Goal: Check status: Check status

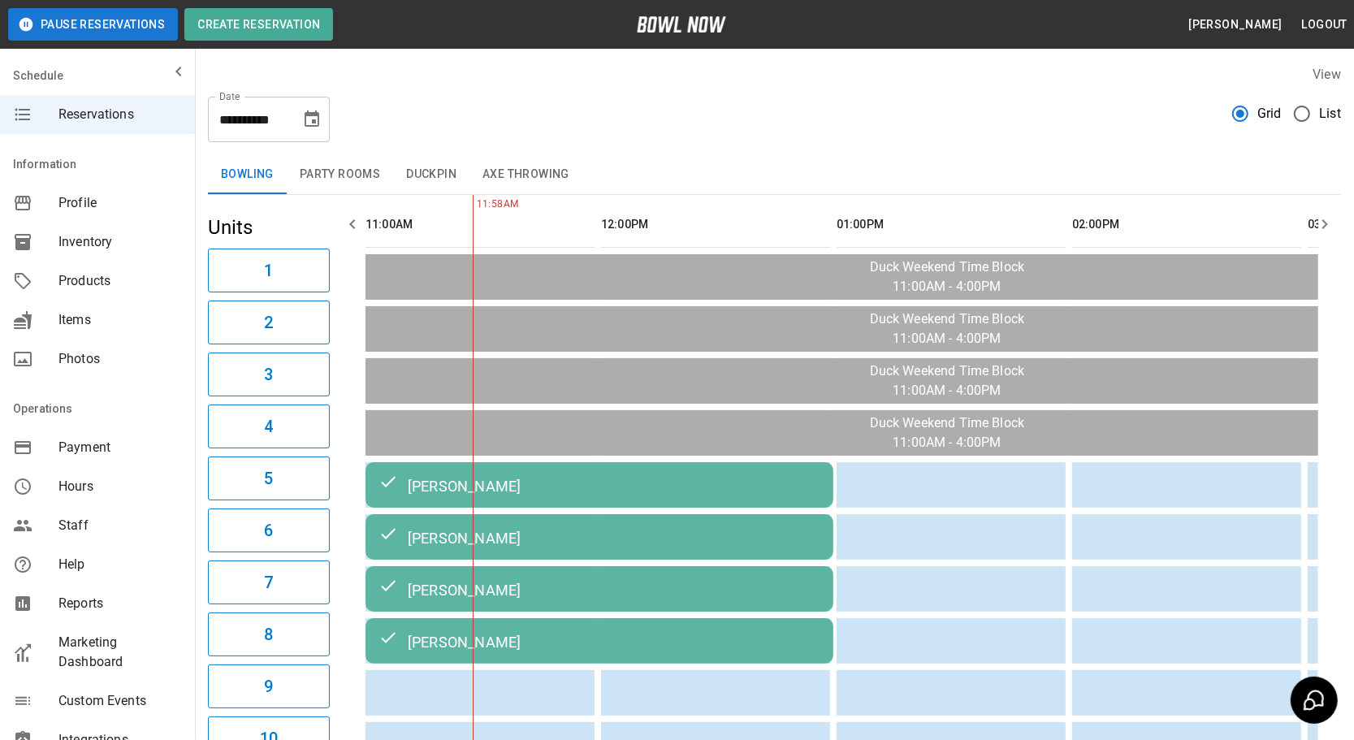
click at [308, 117] on icon "Choose date, selected date is Oct 4, 2025" at bounding box center [311, 119] width 19 height 19
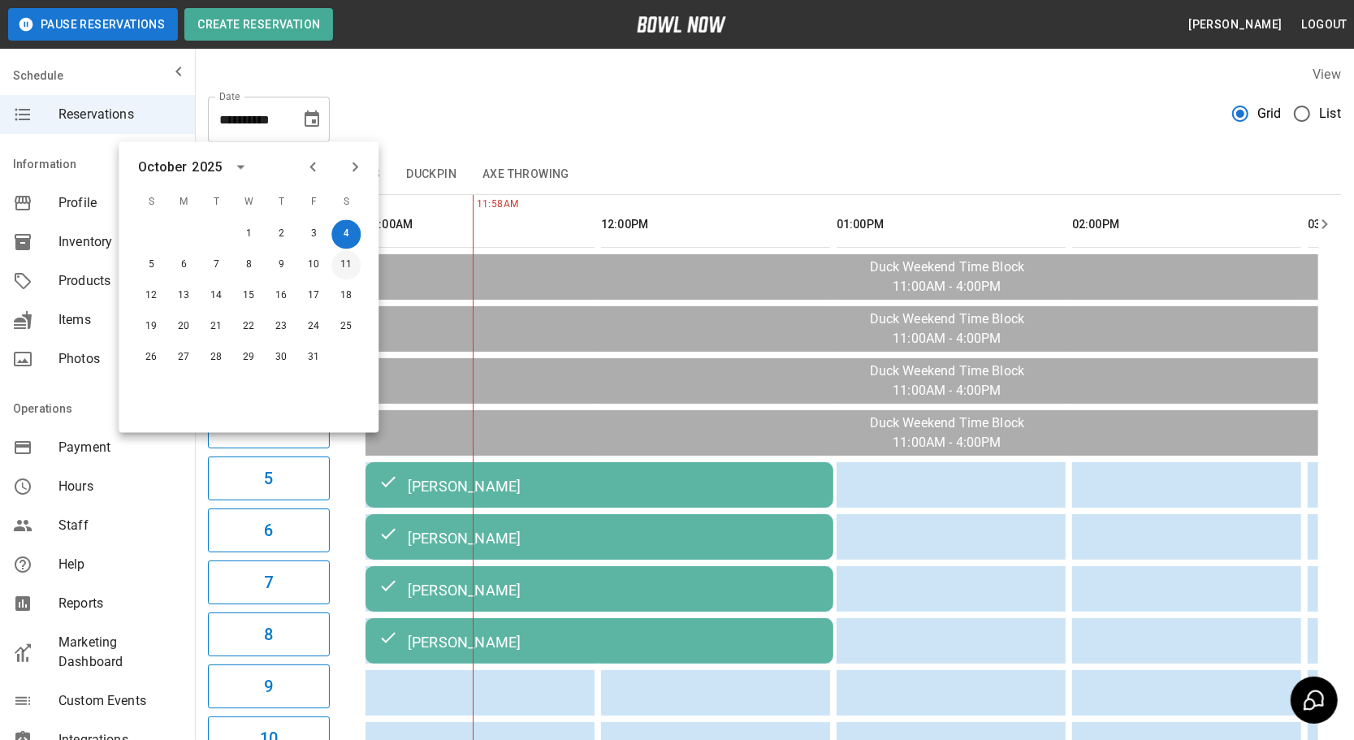
click at [344, 268] on button "11" at bounding box center [345, 265] width 29 height 29
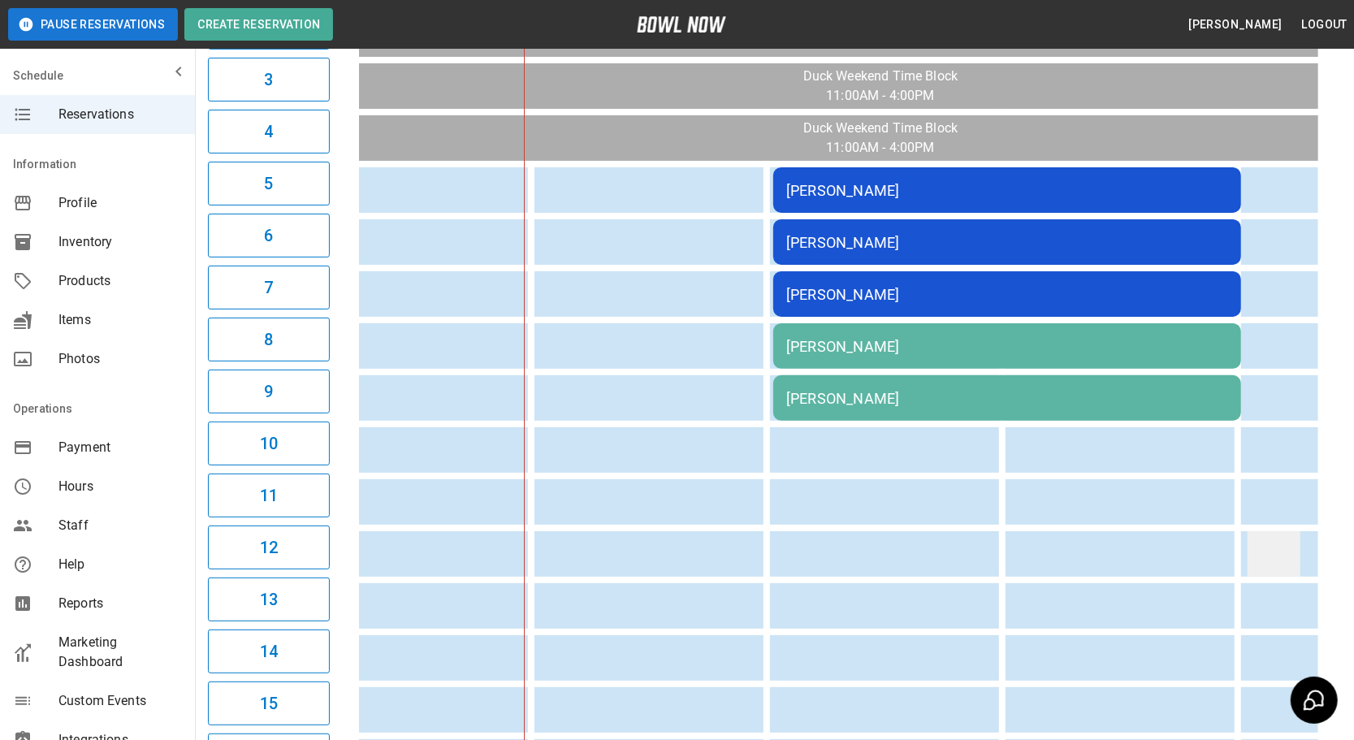
scroll to position [0, 487]
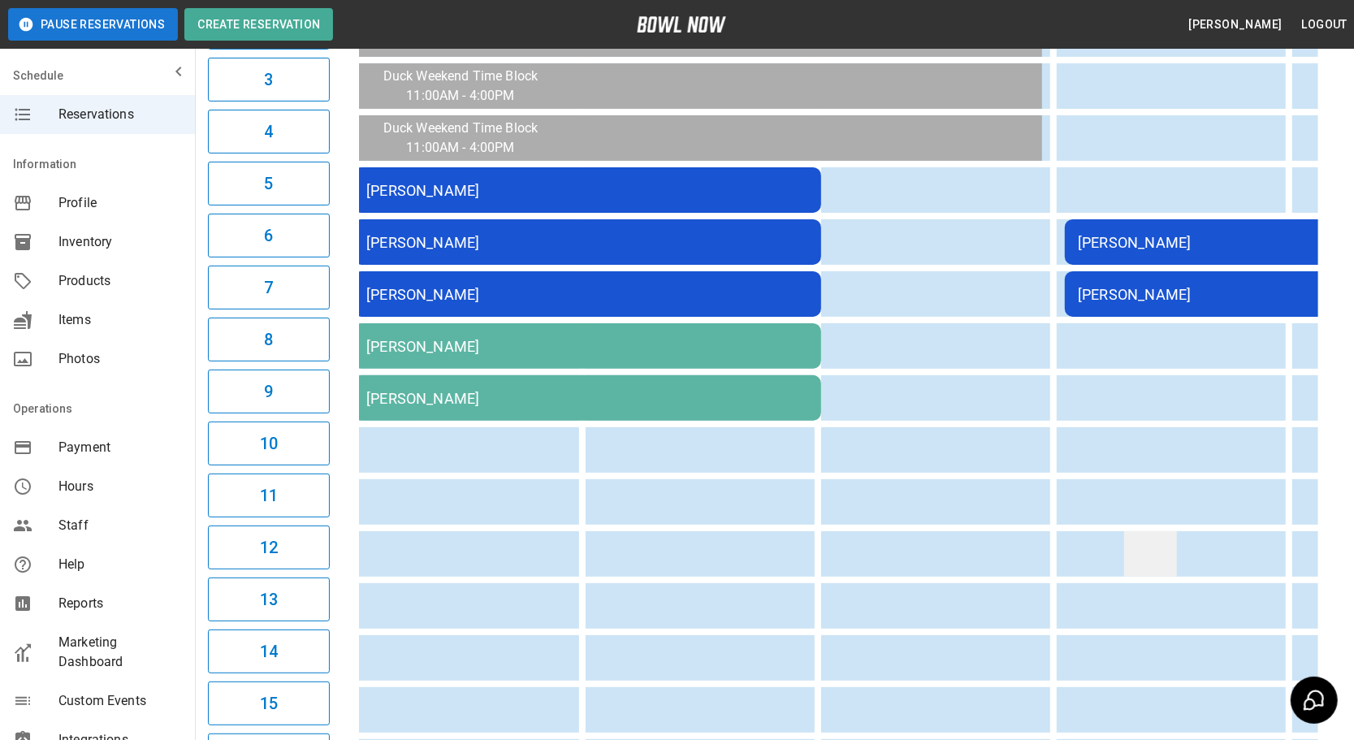
drag, startPoint x: 697, startPoint y: 516, endPoint x: 833, endPoint y: 527, distance: 136.1
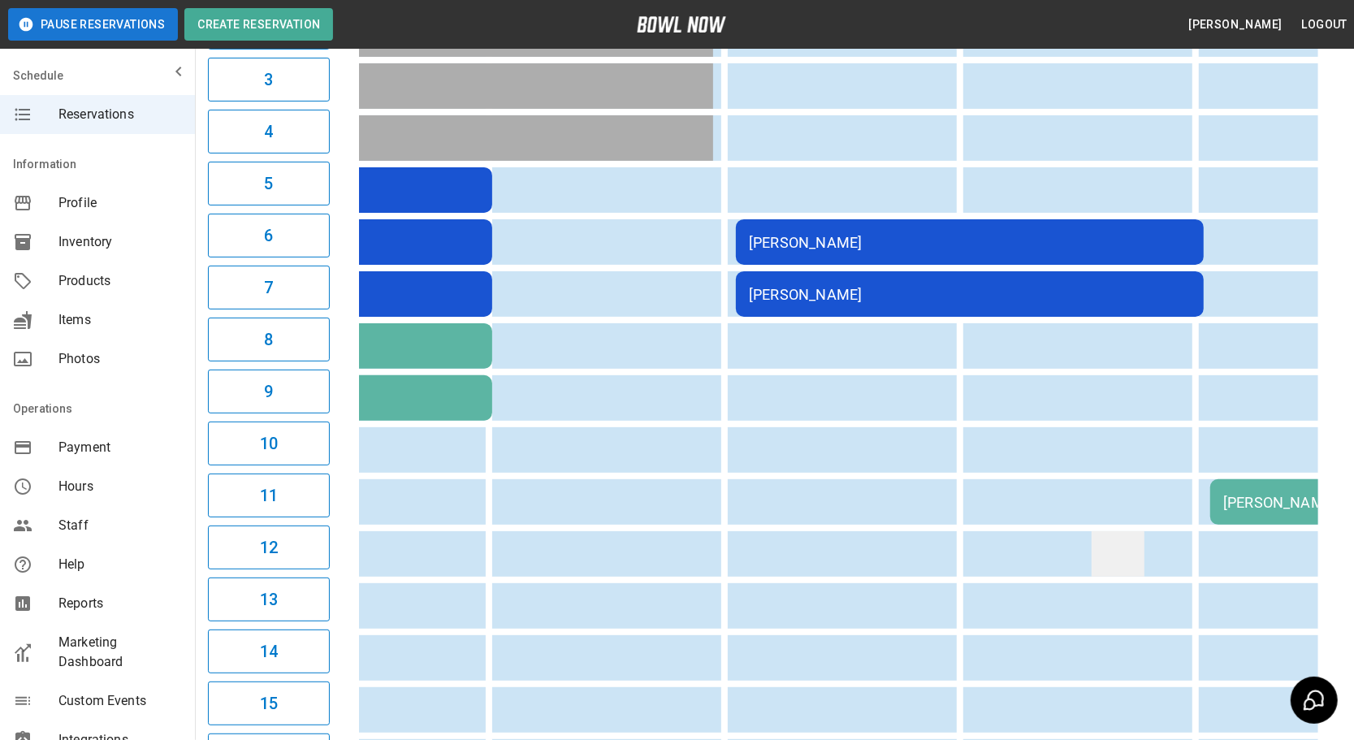
scroll to position [0, 0]
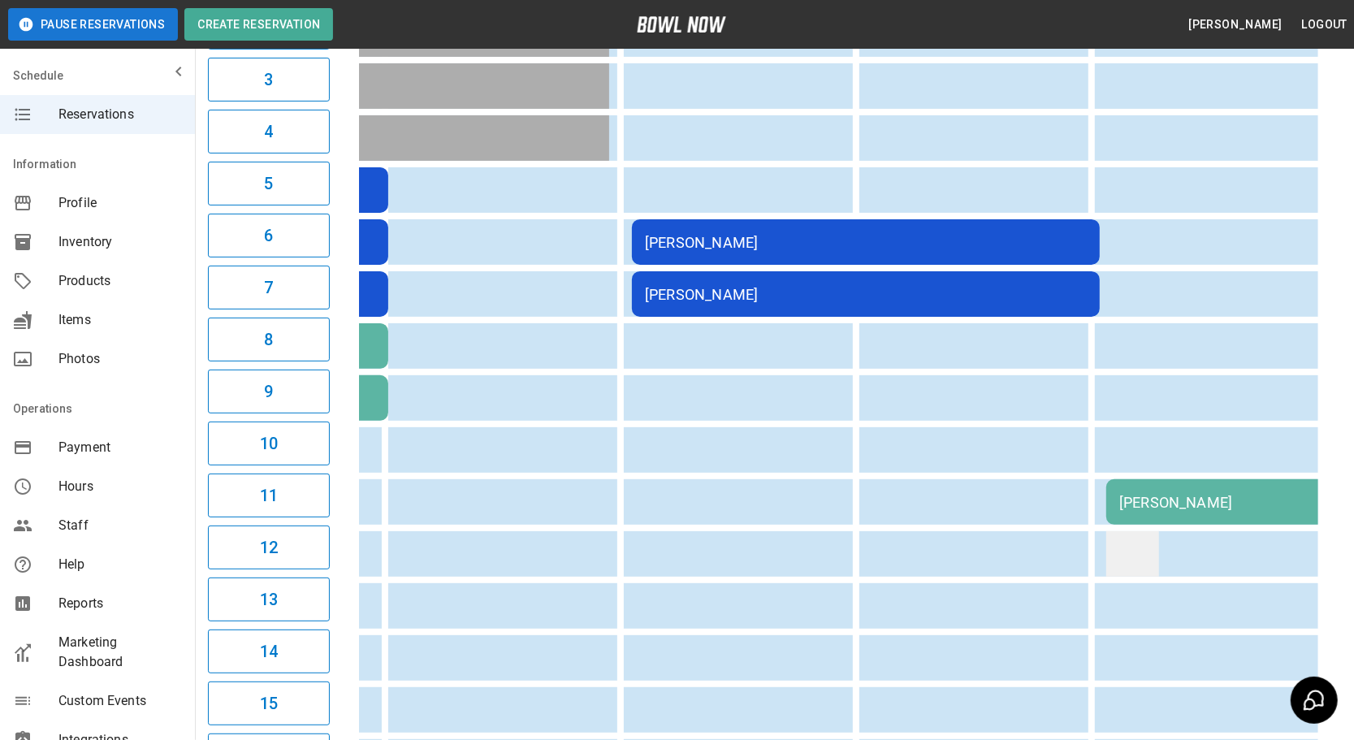
drag, startPoint x: 902, startPoint y: 536, endPoint x: 1010, endPoint y: 536, distance: 108.0
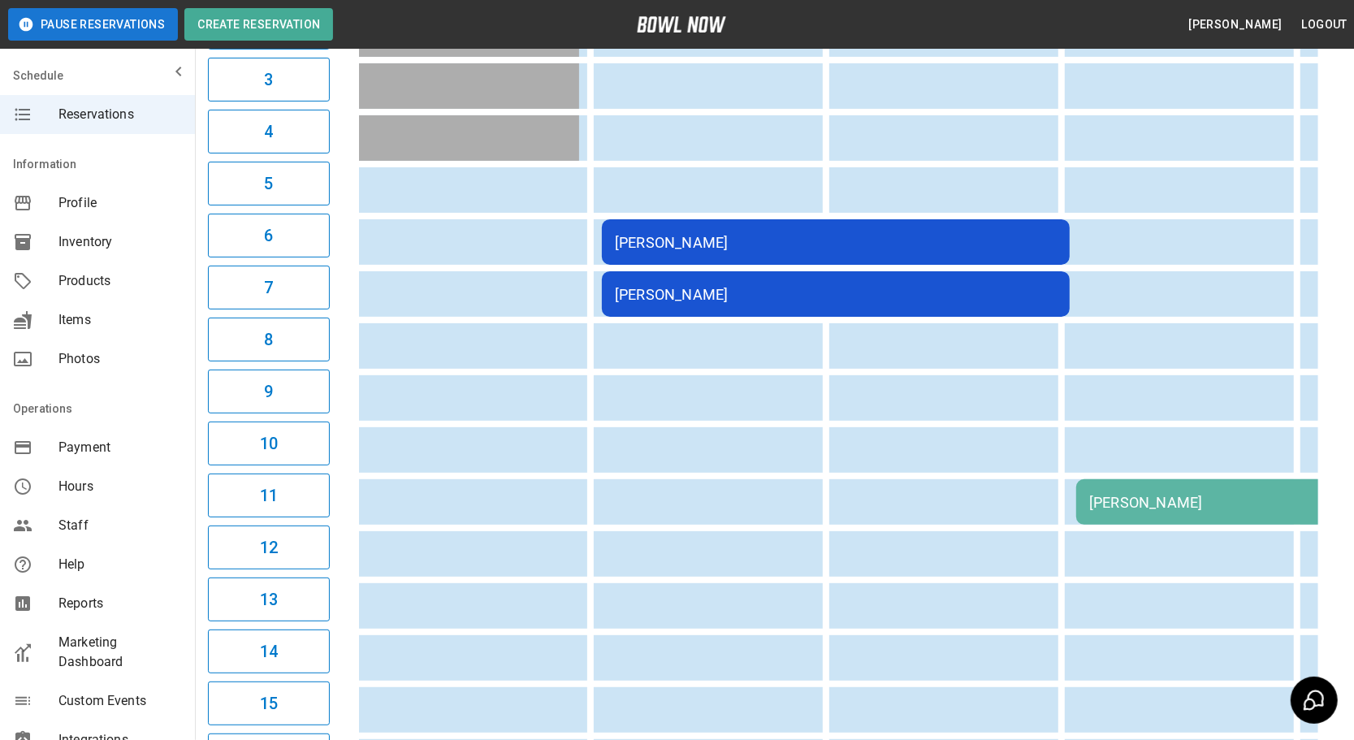
scroll to position [0, 162]
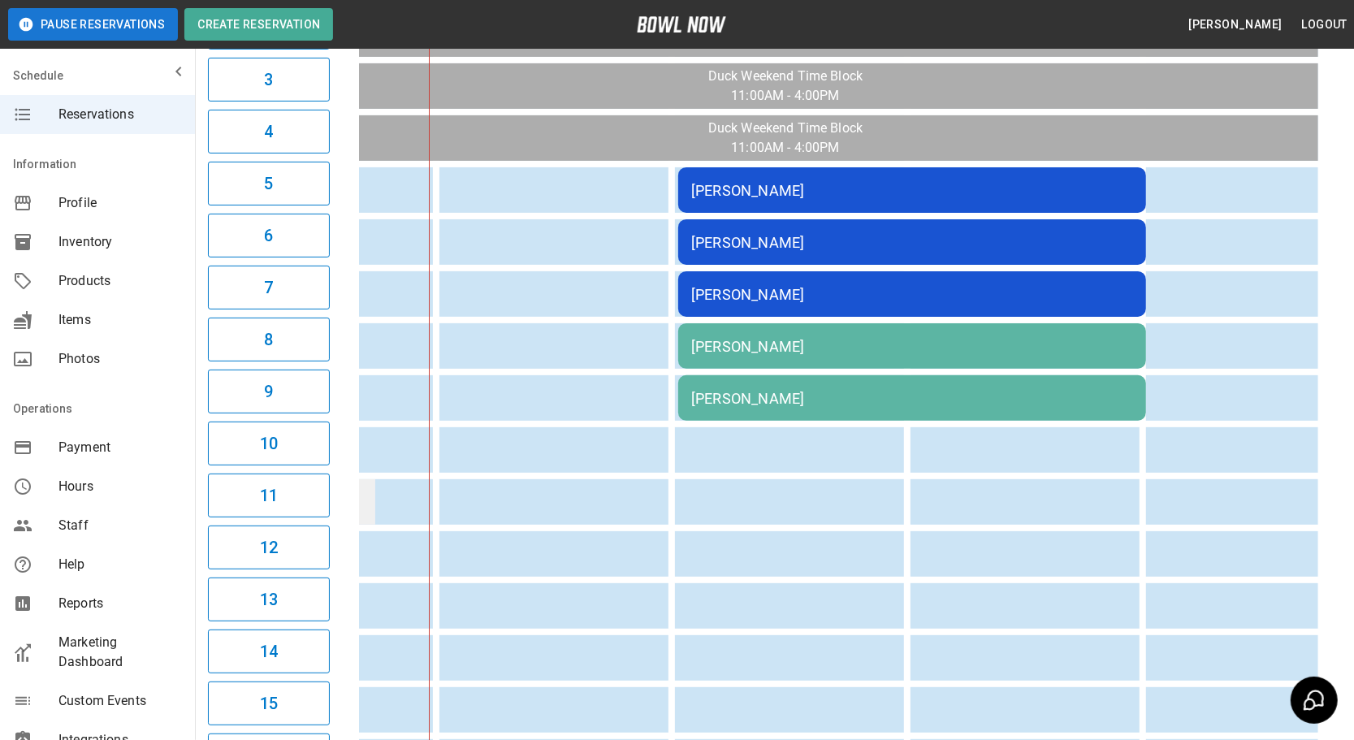
drag, startPoint x: 1032, startPoint y: 536, endPoint x: 527, endPoint y: 499, distance: 506.6
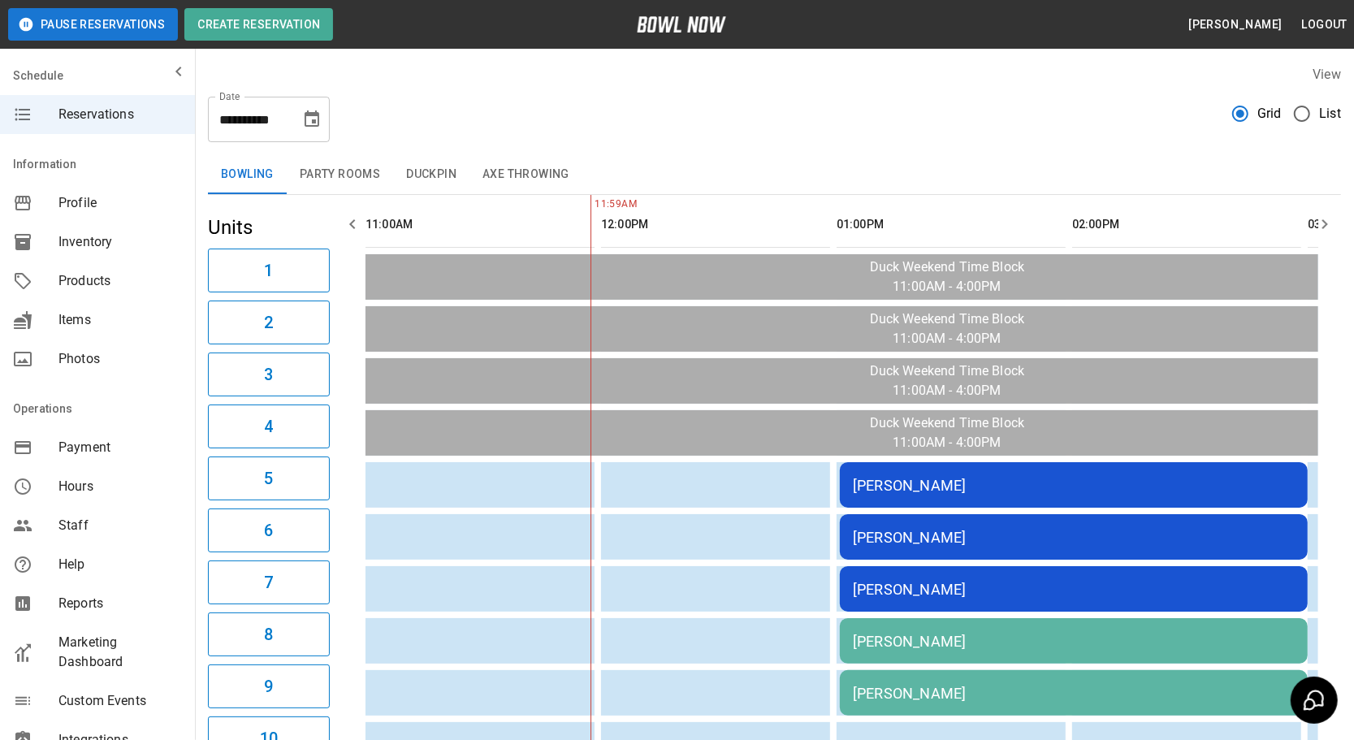
click at [317, 114] on icon "Choose date, selected date is Oct 11, 2025" at bounding box center [312, 118] width 15 height 16
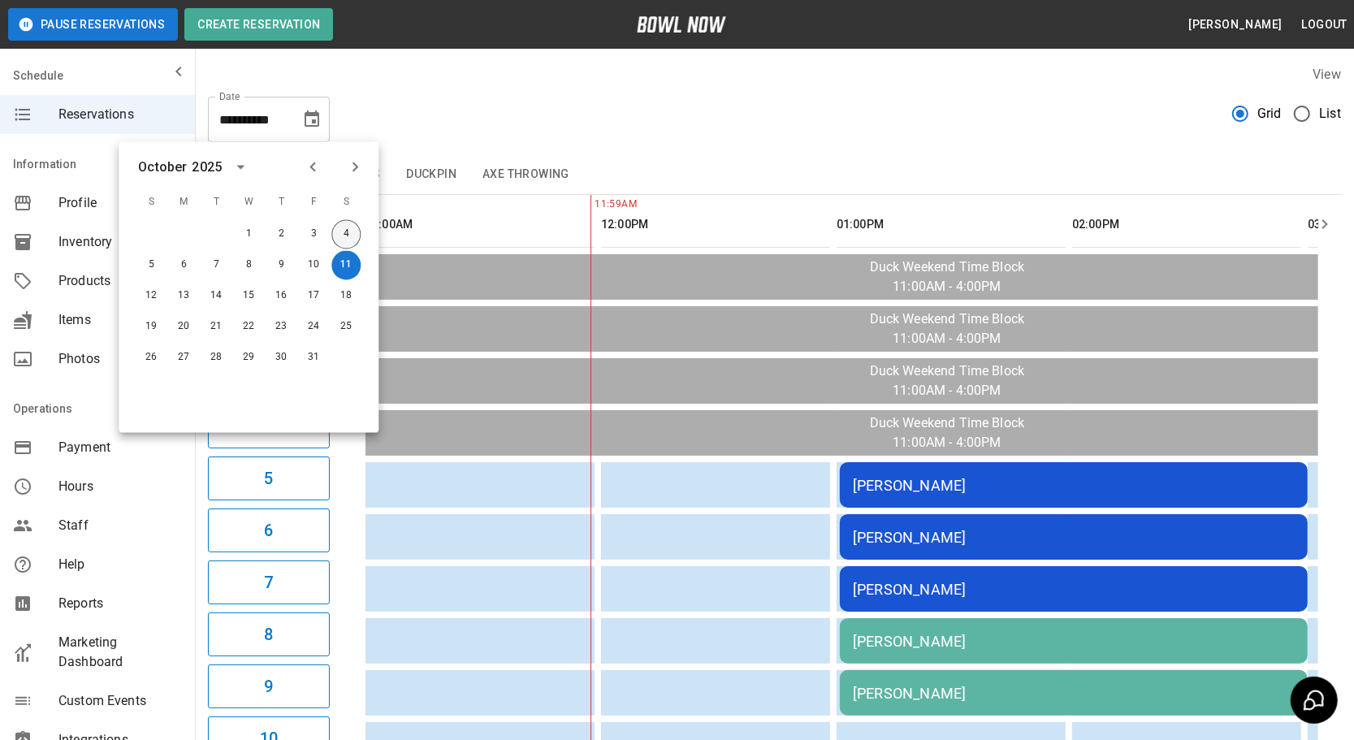
click at [353, 229] on button "4" at bounding box center [345, 234] width 29 height 29
type input "**********"
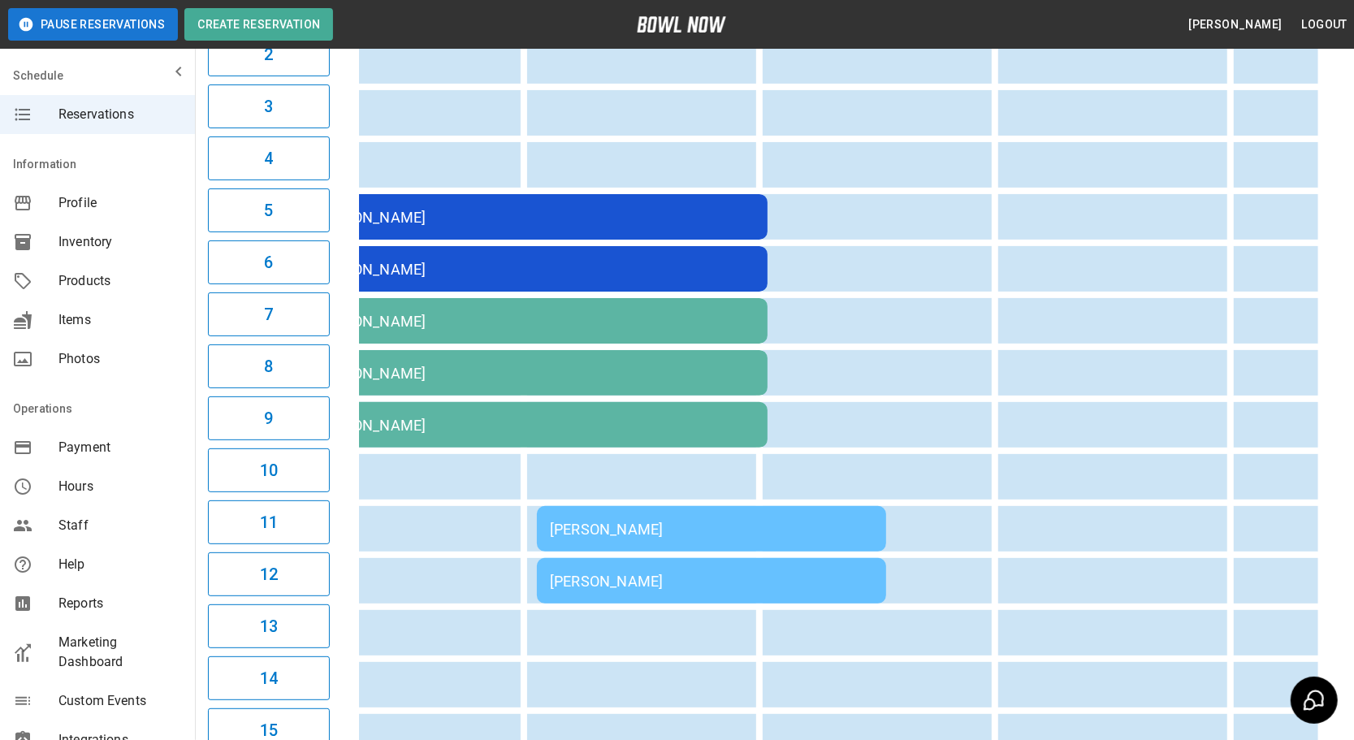
scroll to position [0, 1308]
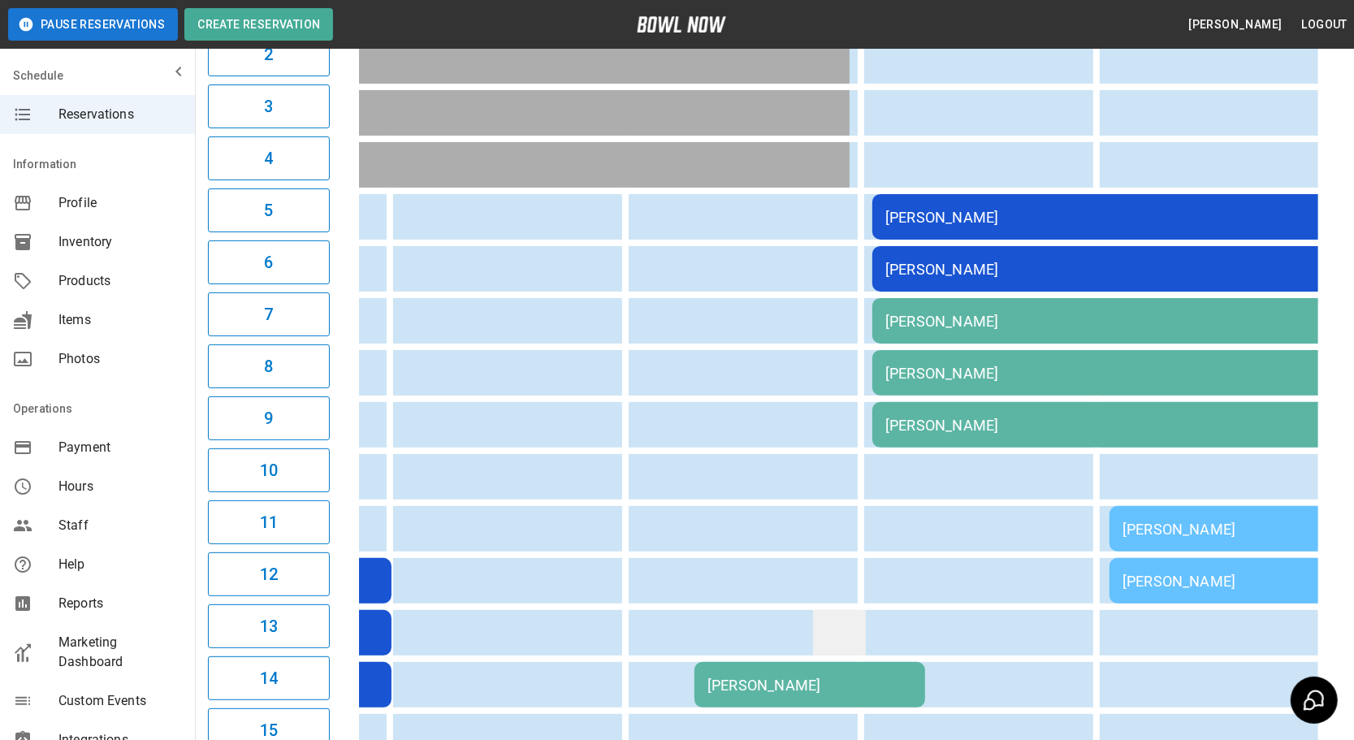
click at [846, 610] on td "sticky table" at bounding box center [839, 632] width 53 height 45
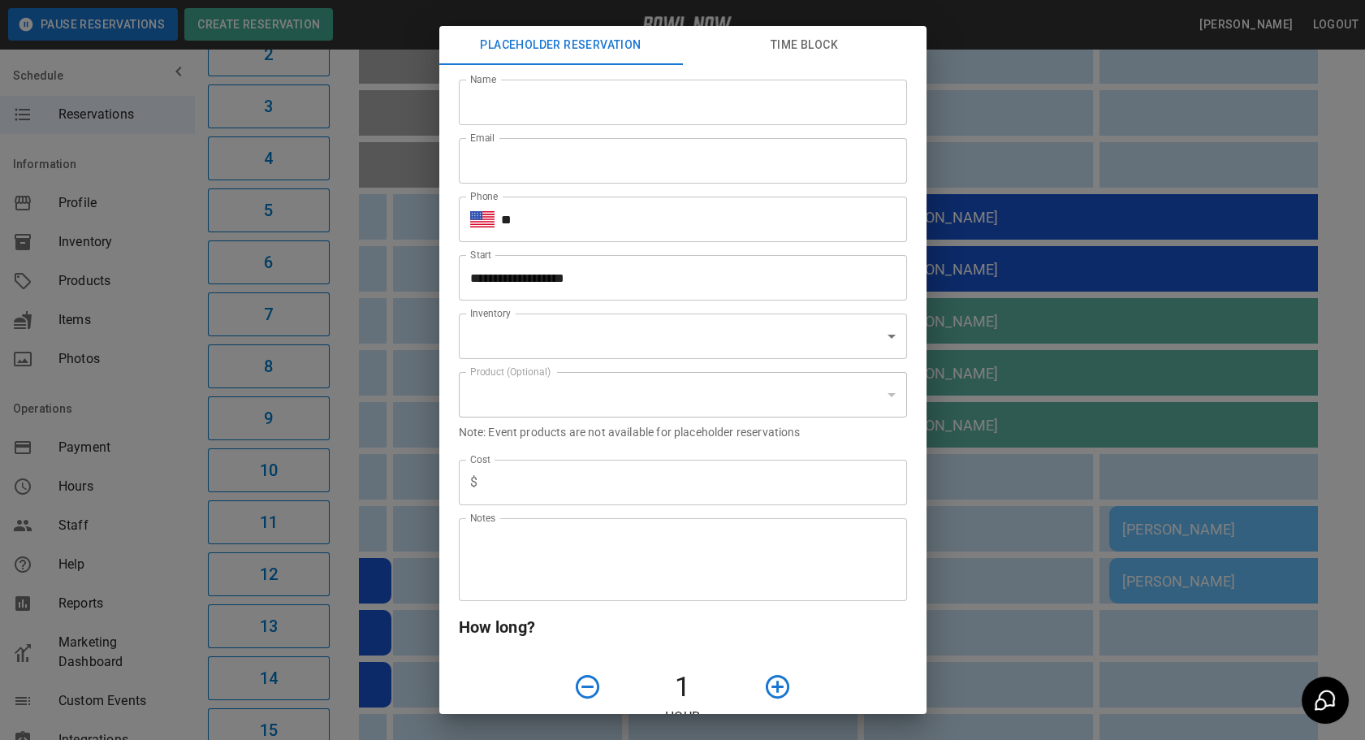
type input "**********"
click at [988, 577] on div "**********" at bounding box center [682, 370] width 1365 height 740
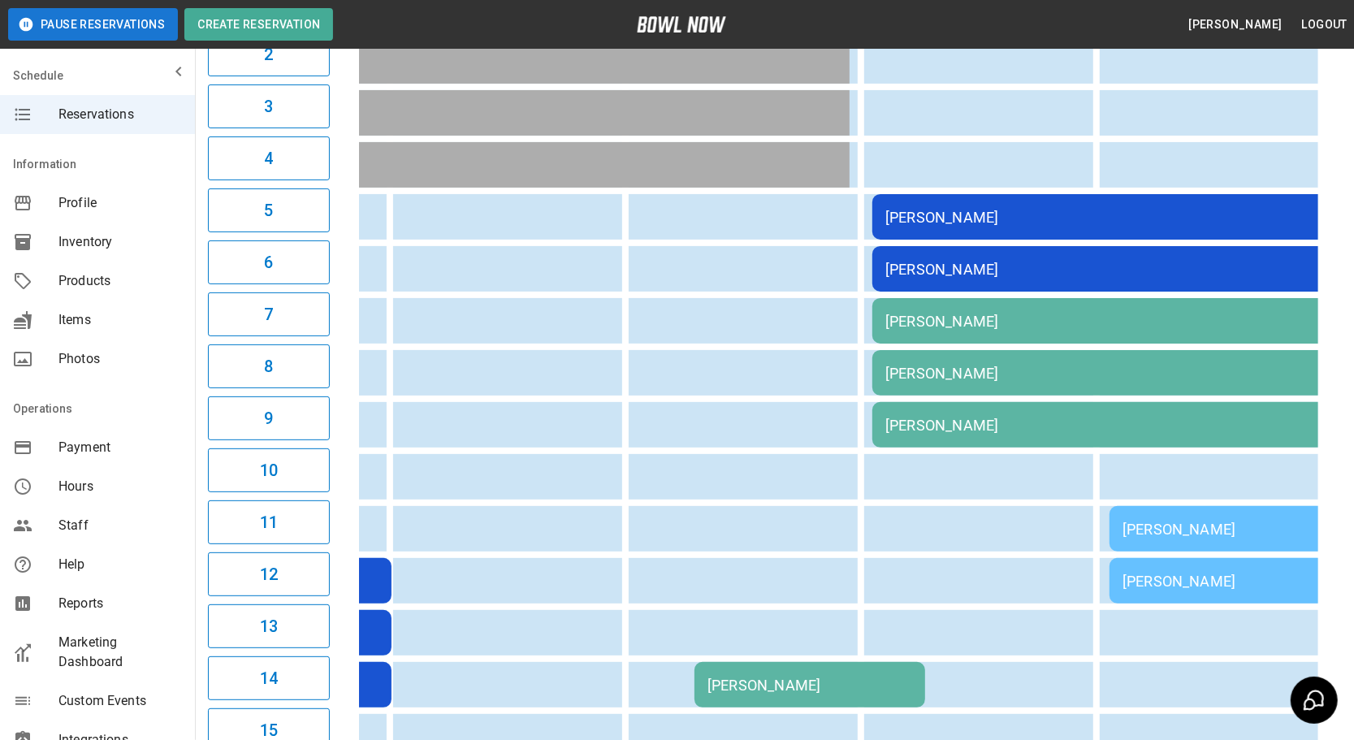
click at [772, 677] on div "[PERSON_NAME]" at bounding box center [809, 685] width 205 height 17
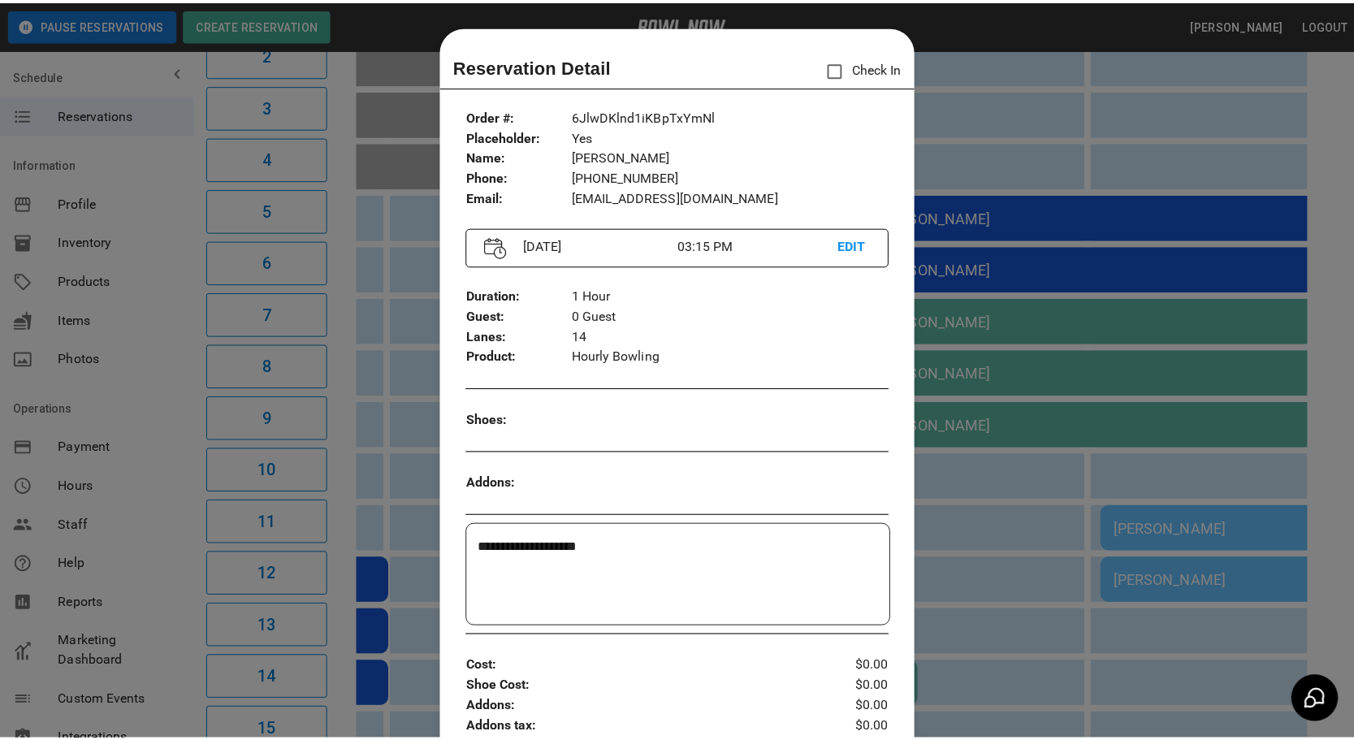
scroll to position [25, 0]
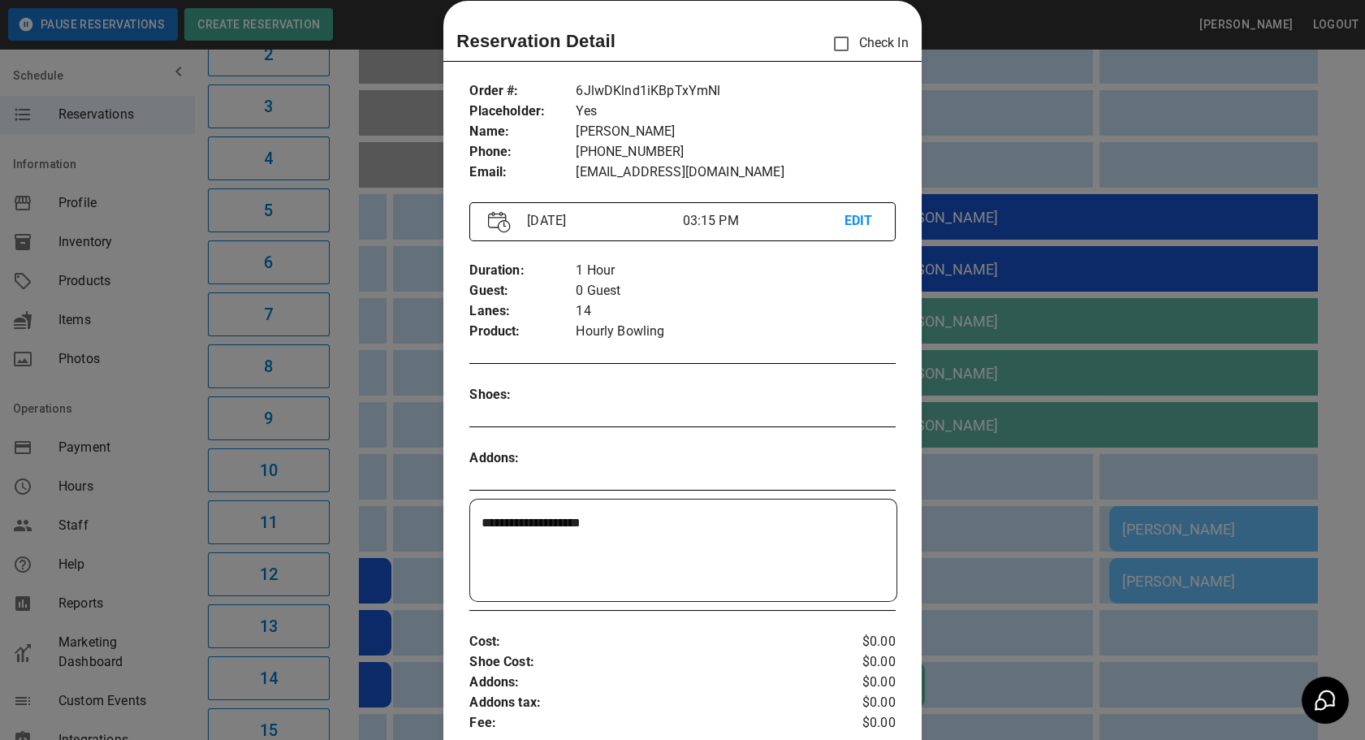
click at [954, 552] on div at bounding box center [682, 370] width 1365 height 740
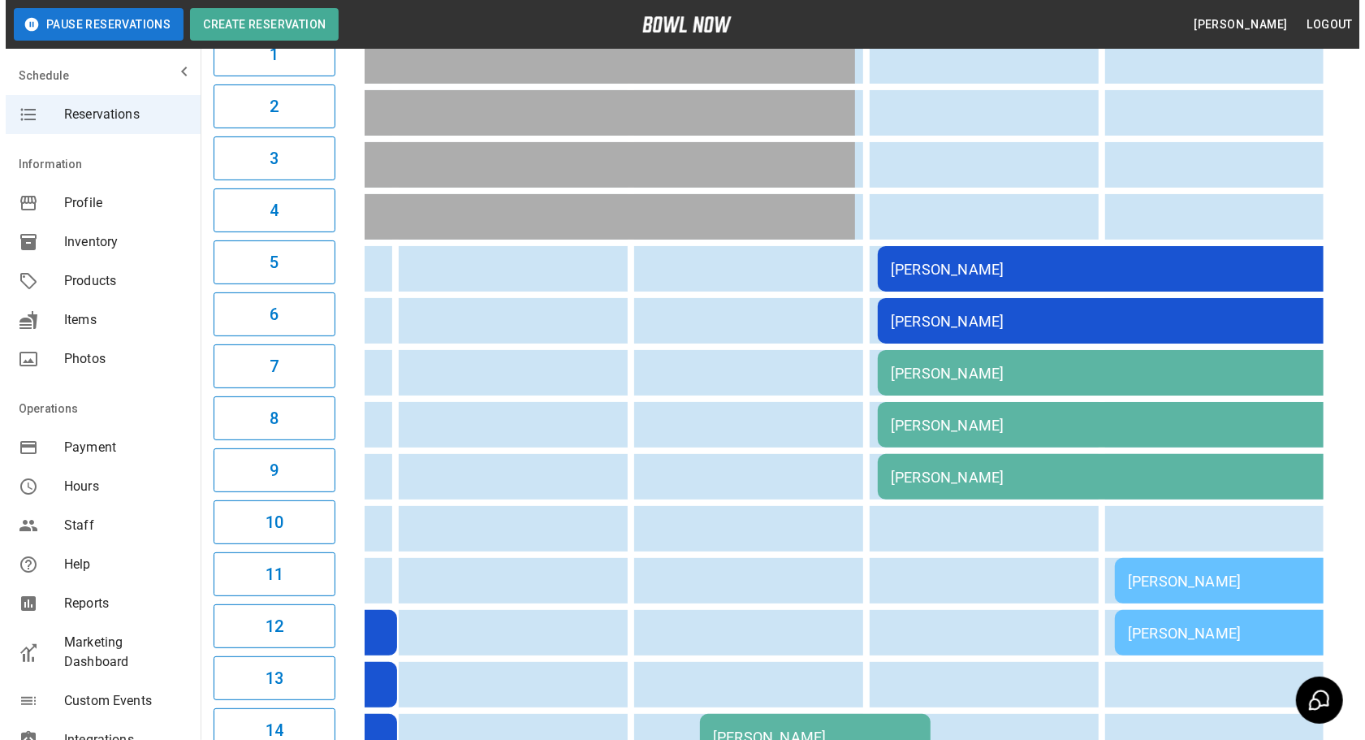
scroll to position [244, 0]
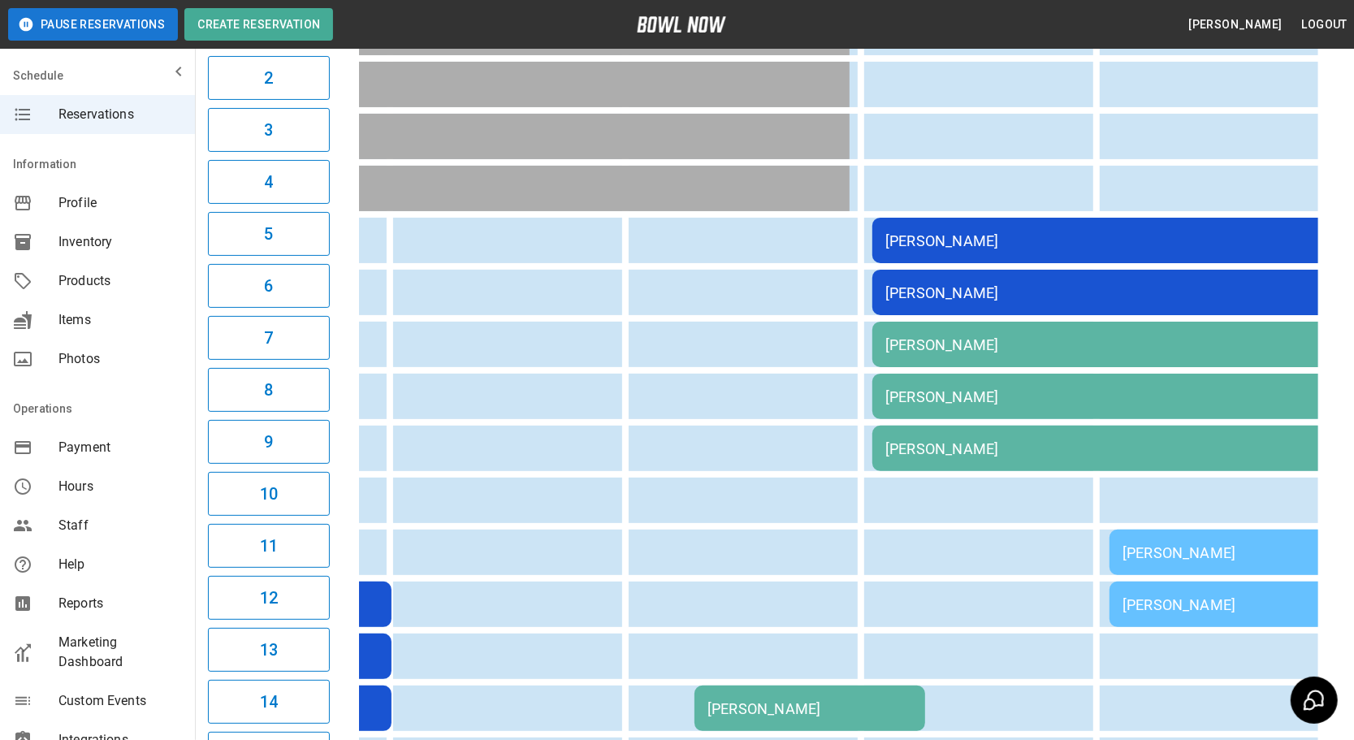
click at [783, 700] on div "[PERSON_NAME]" at bounding box center [809, 708] width 205 height 17
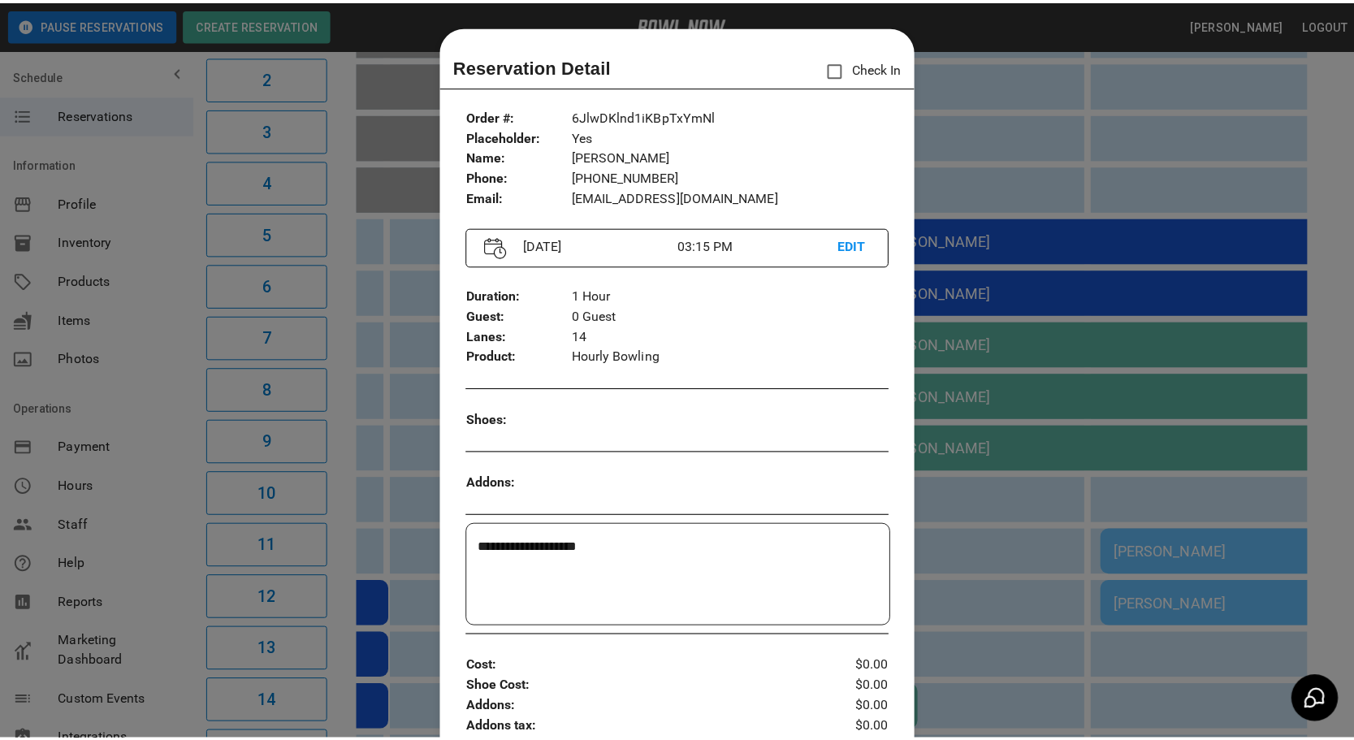
scroll to position [25, 0]
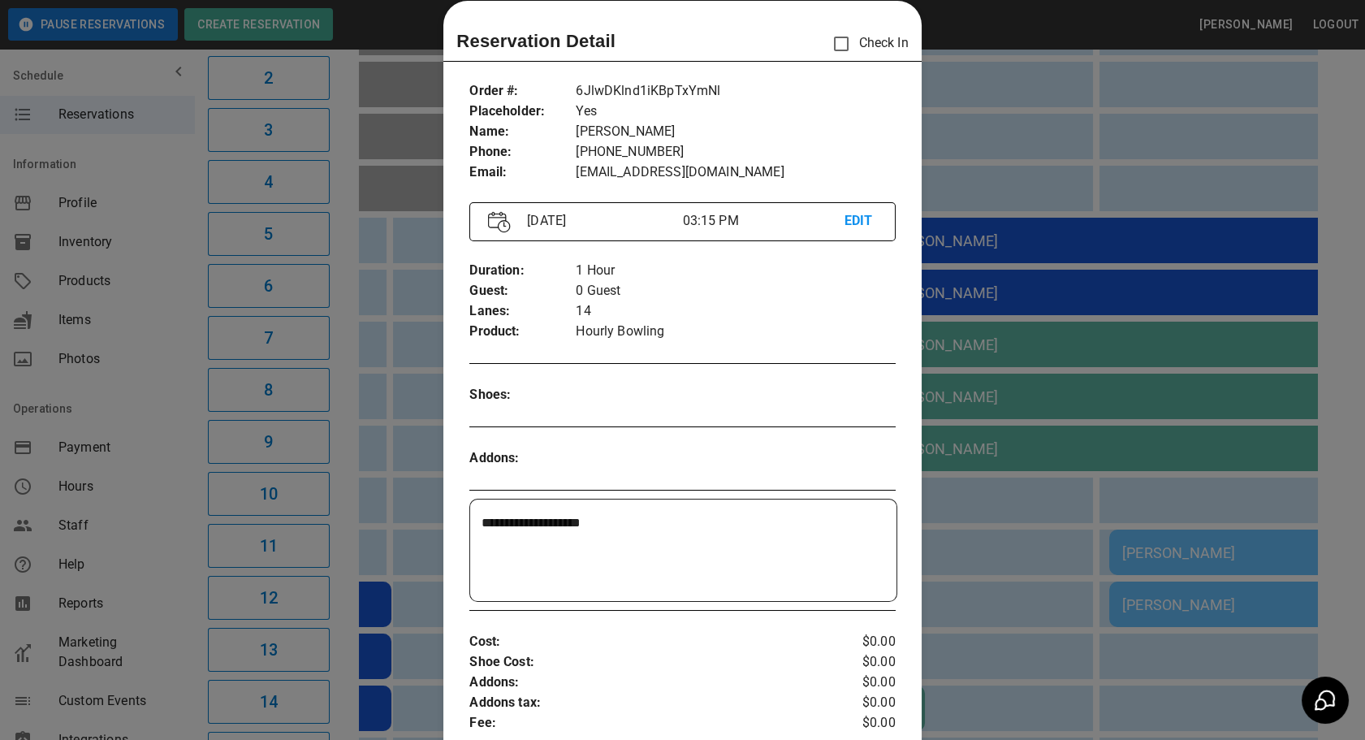
click at [1021, 516] on div at bounding box center [682, 370] width 1365 height 740
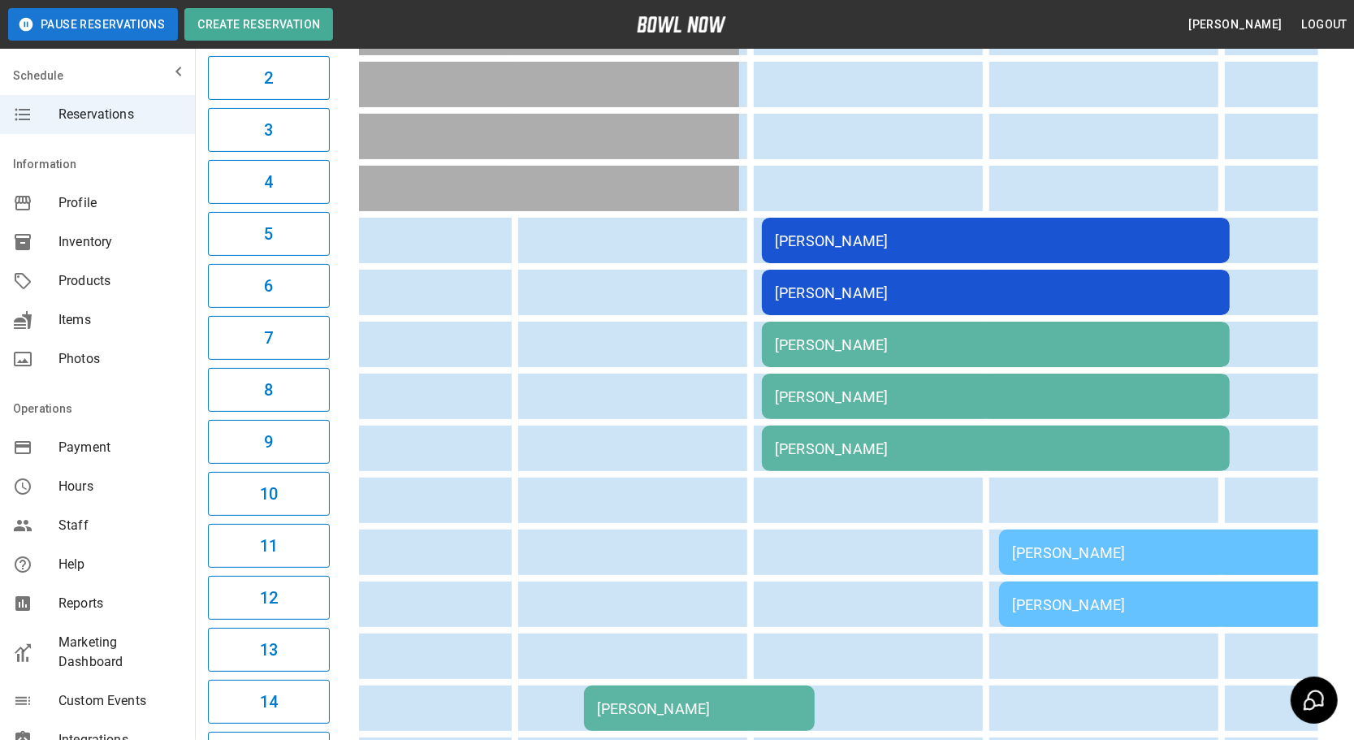
scroll to position [0, 978]
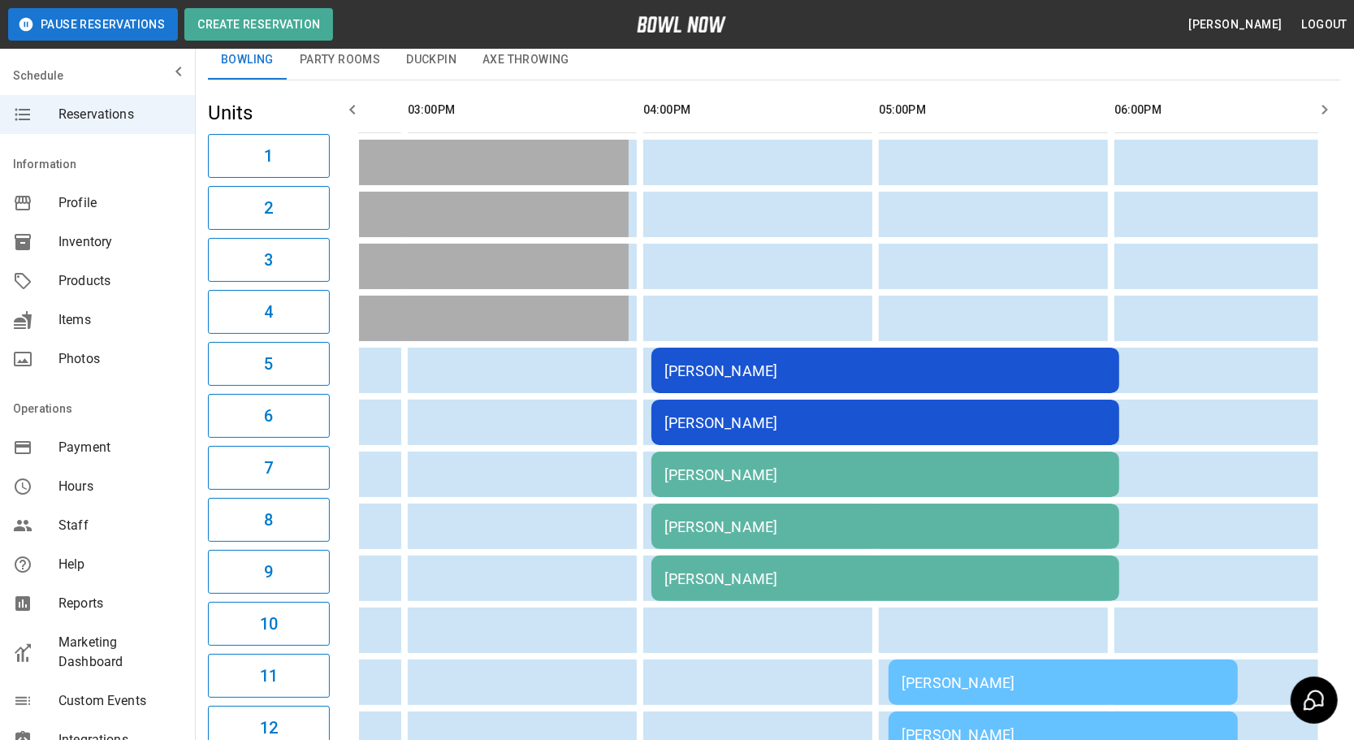
click at [682, 356] on td "[PERSON_NAME]" at bounding box center [885, 370] width 468 height 45
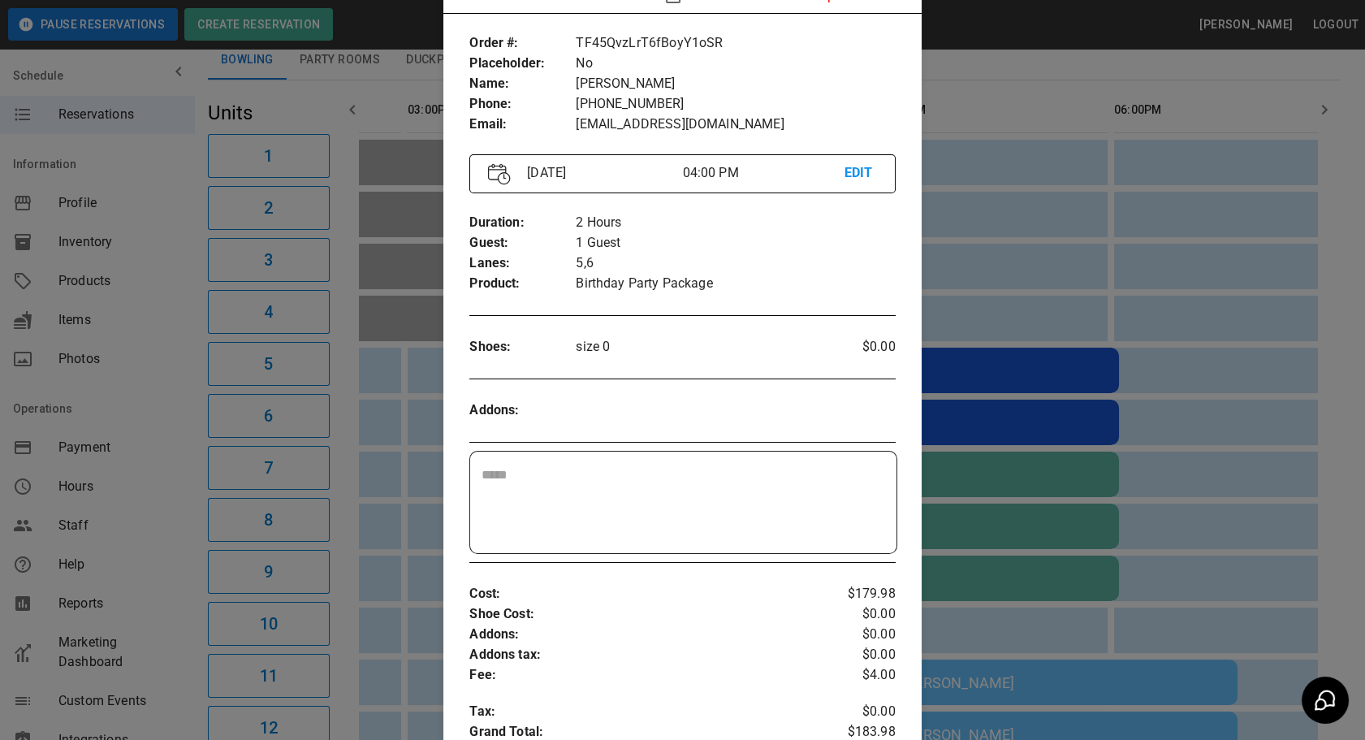
click at [1139, 498] on div at bounding box center [682, 370] width 1365 height 740
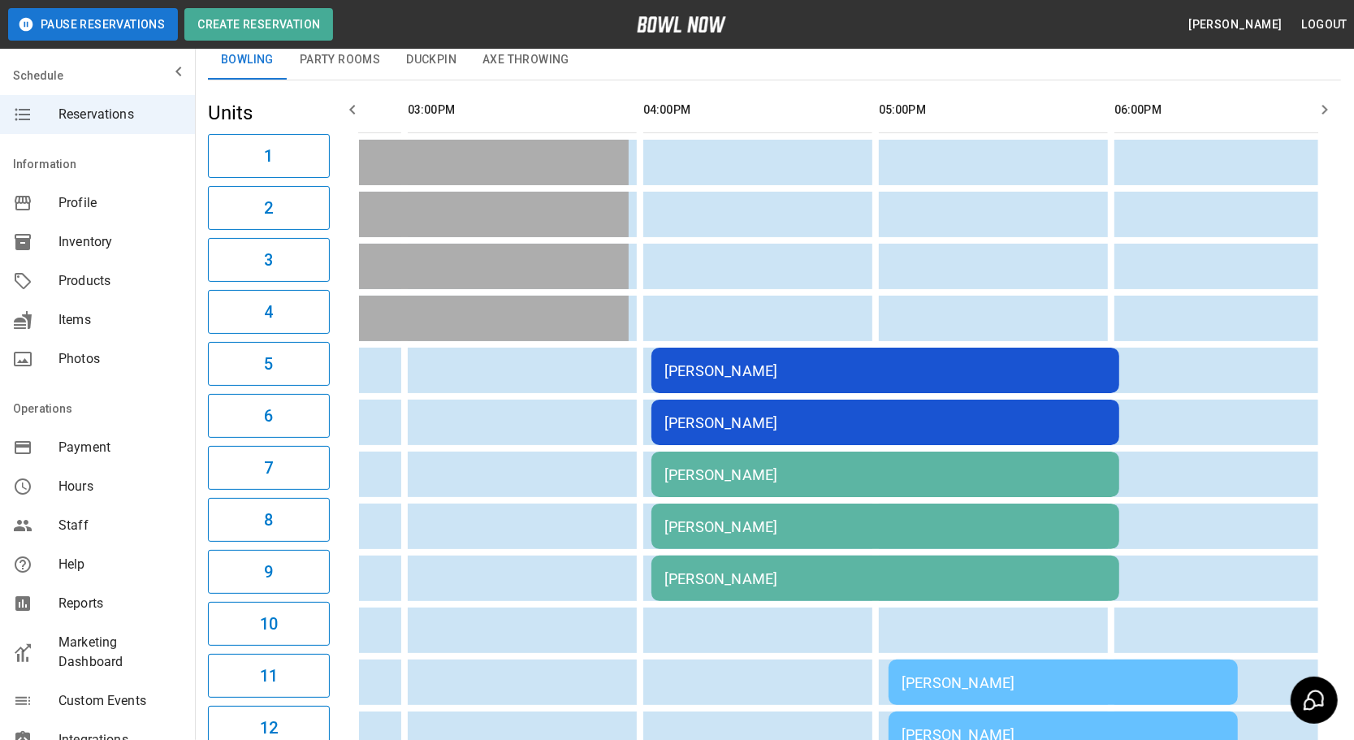
click at [708, 478] on div "[PERSON_NAME]" at bounding box center [885, 474] width 442 height 17
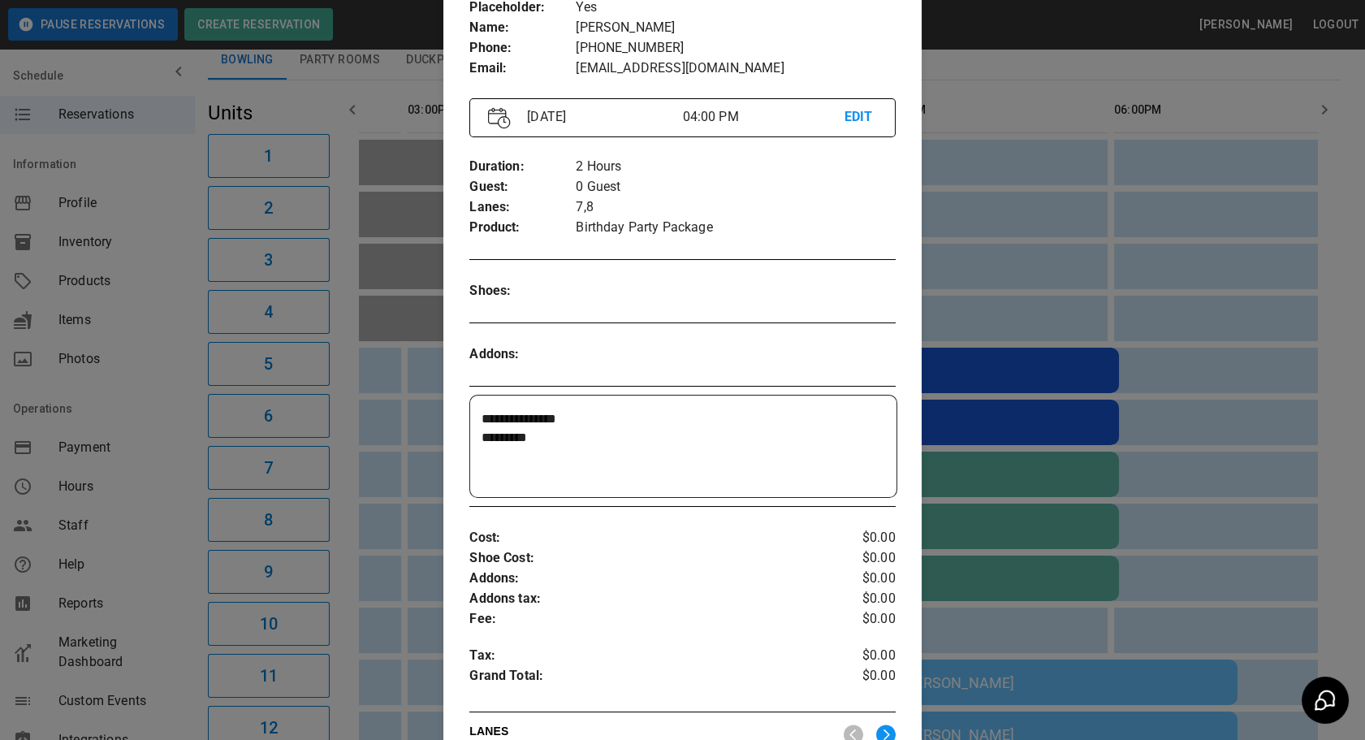
click at [1205, 560] on div at bounding box center [682, 370] width 1365 height 740
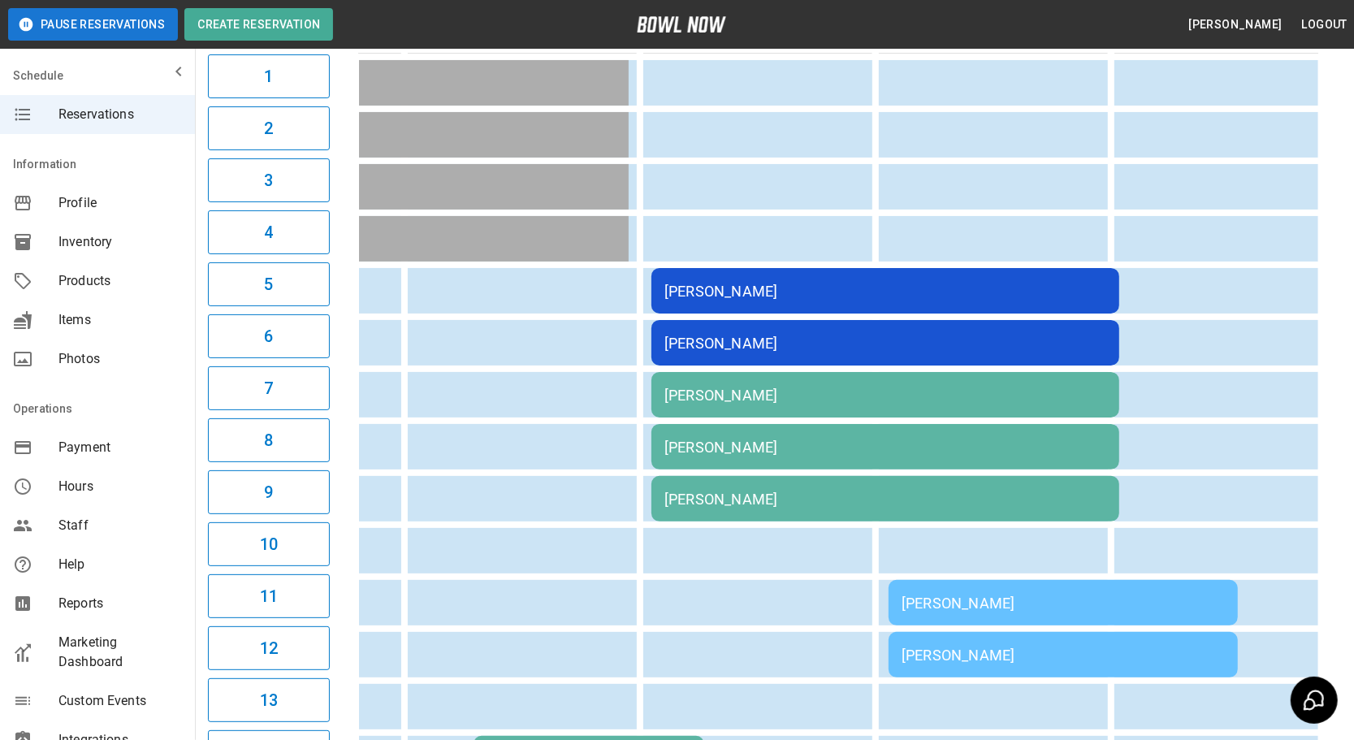
click at [992, 595] on div "[PERSON_NAME]" at bounding box center [1063, 603] width 323 height 17
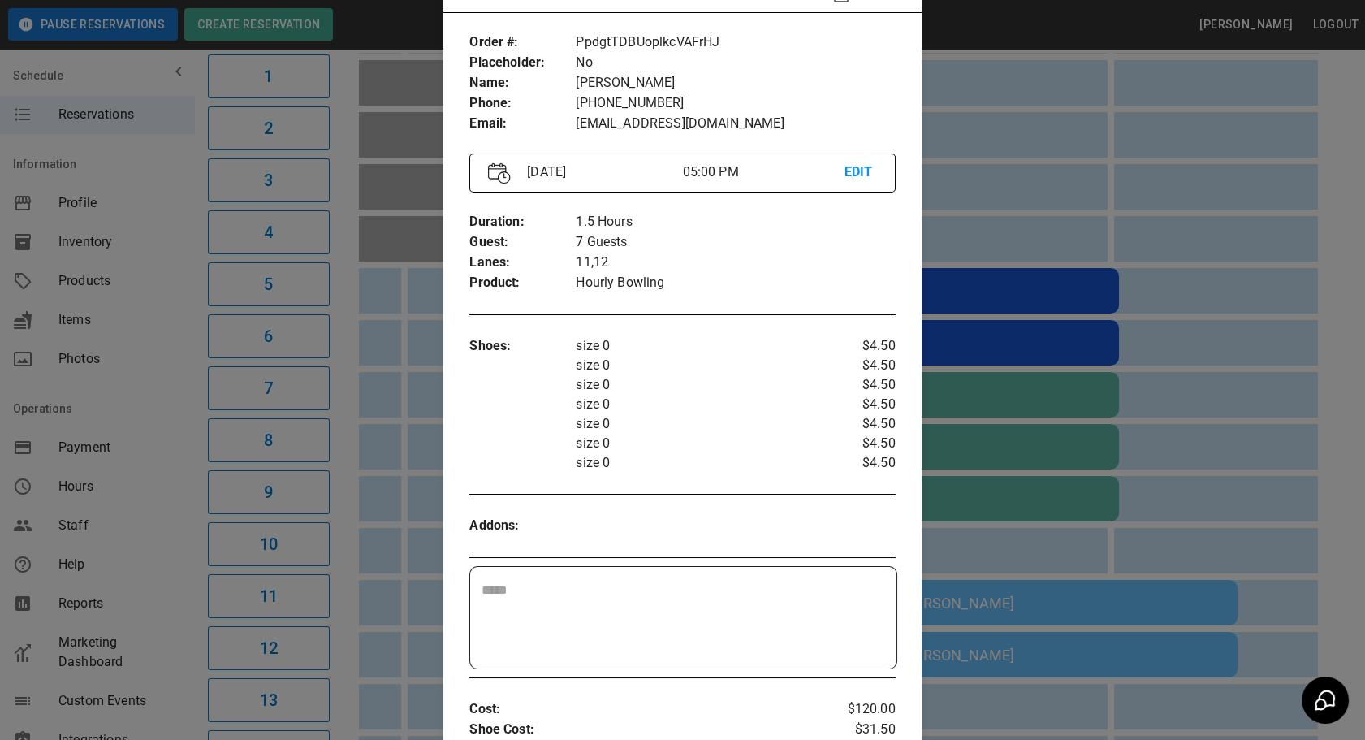
click at [1232, 478] on div at bounding box center [682, 370] width 1365 height 740
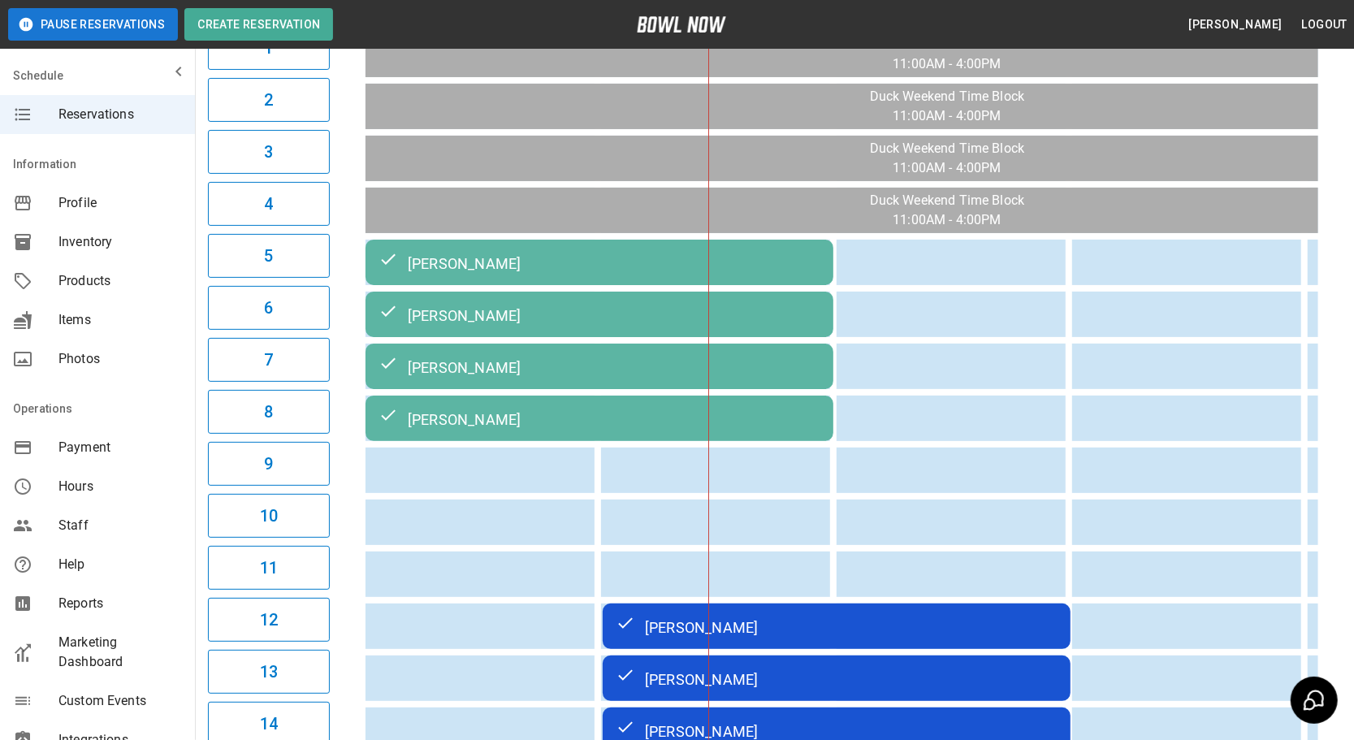
scroll to position [0, 236]
